Goal: Task Accomplishment & Management: Manage account settings

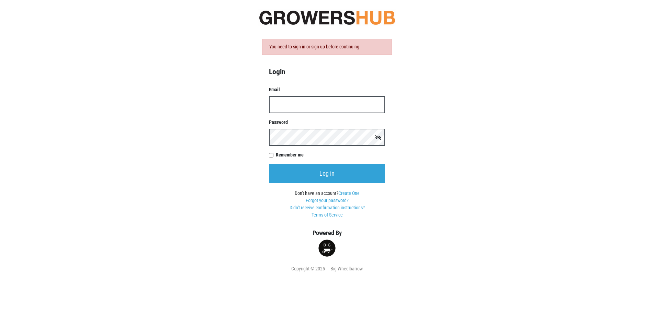
click at [333, 102] on input "Email" at bounding box center [327, 104] width 116 height 17
click at [335, 107] on input "Email" at bounding box center [327, 104] width 116 height 17
click at [362, 104] on input "Email" at bounding box center [327, 104] width 116 height 17
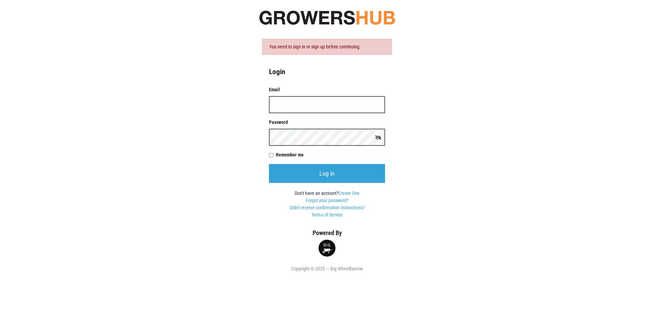
click at [362, 104] on input "Email" at bounding box center [327, 104] width 116 height 17
click at [313, 103] on input "Email" at bounding box center [327, 104] width 116 height 17
type input "[PERSON_NAME][EMAIL_ADDRESS][PERSON_NAME][DOMAIN_NAME]"
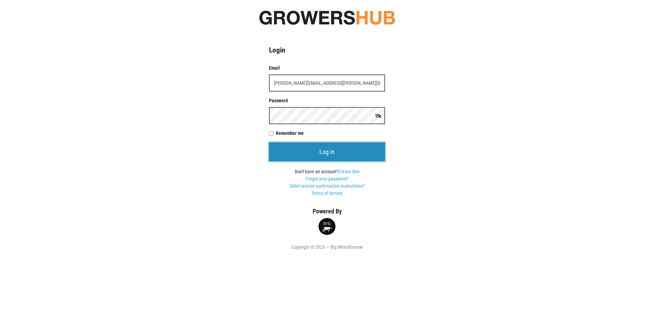
click at [349, 152] on input "Log in" at bounding box center [327, 152] width 116 height 19
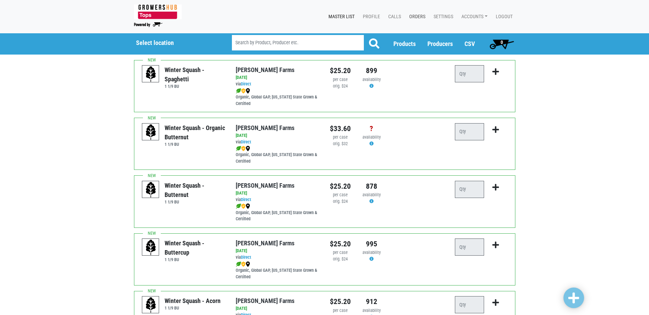
click at [418, 15] on link "Orders" at bounding box center [416, 16] width 24 height 13
click at [445, 16] on link "Settings" at bounding box center [442, 16] width 28 height 13
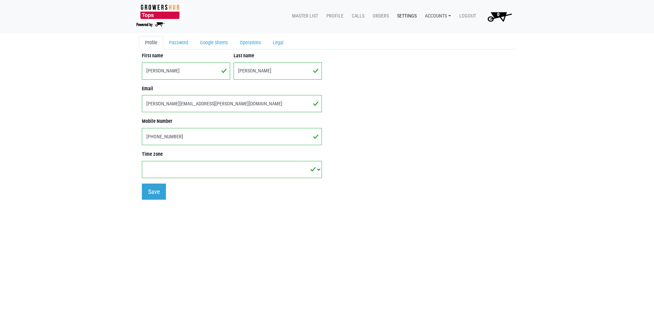
click at [432, 16] on link "Accounts" at bounding box center [436, 16] width 34 height 13
click at [434, 29] on link "[PERSON_NAME] (Growers Hub)" at bounding box center [462, 32] width 84 height 10
